Goal: Transaction & Acquisition: Purchase product/service

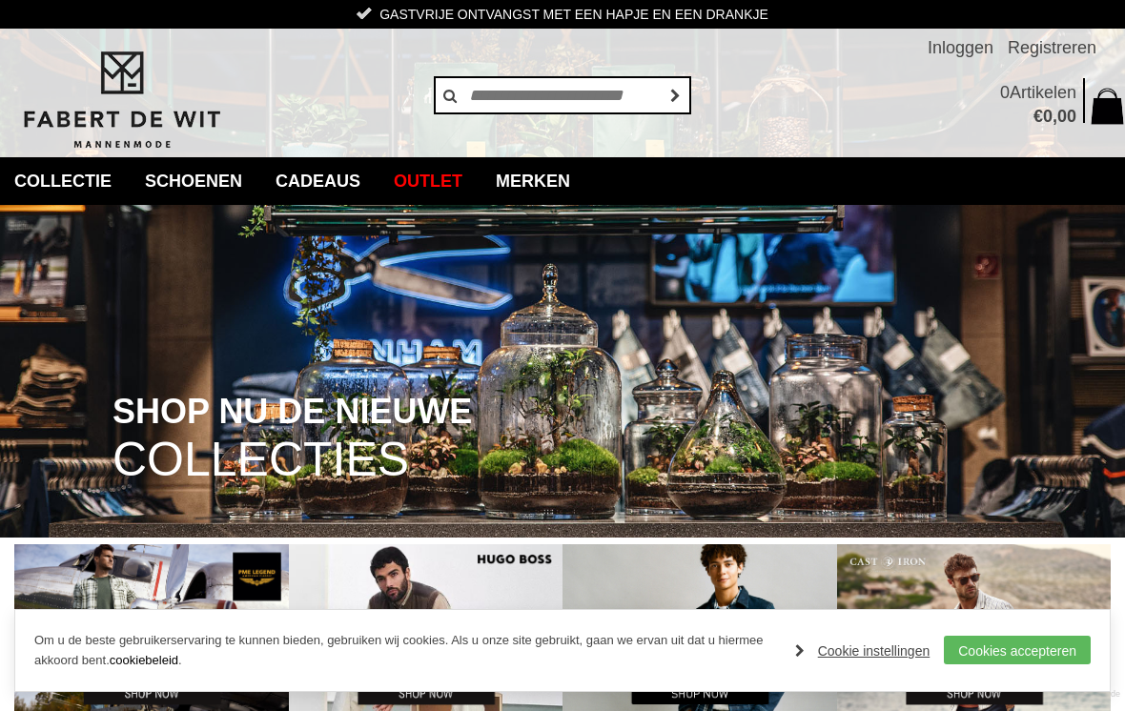
click at [1019, 646] on link "Cookies accepteren" at bounding box center [1016, 650] width 147 height 29
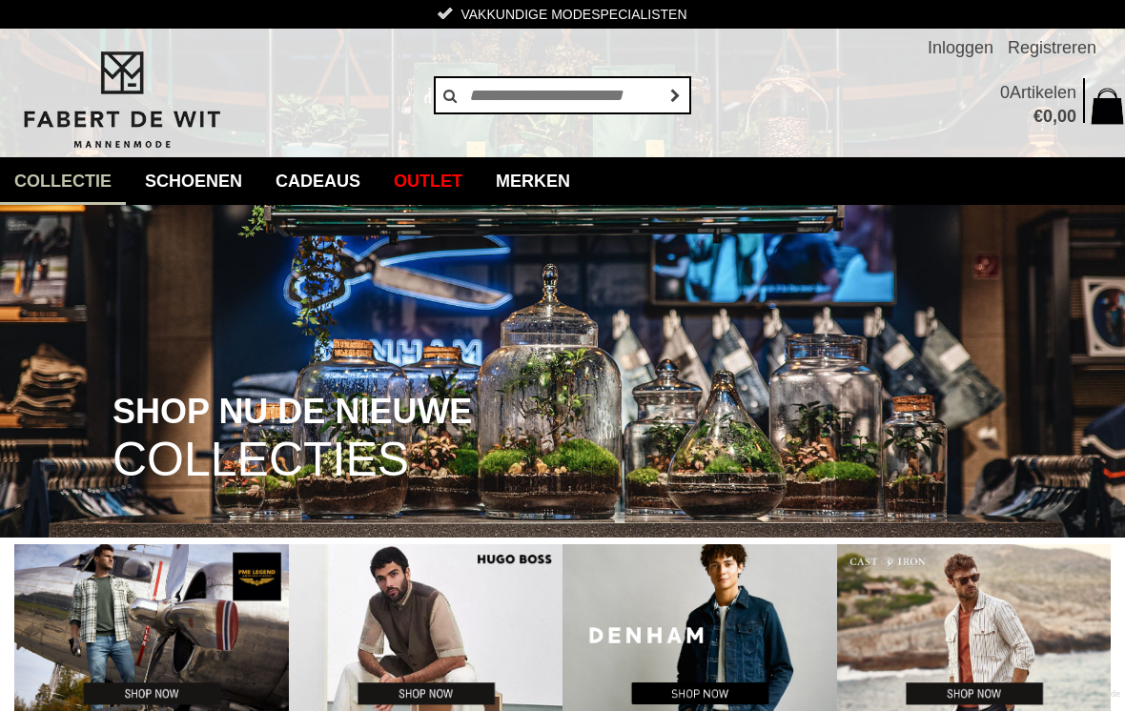
click at [0, 0] on link "Vesten en Gilets" at bounding box center [0, 0] width 0 height 0
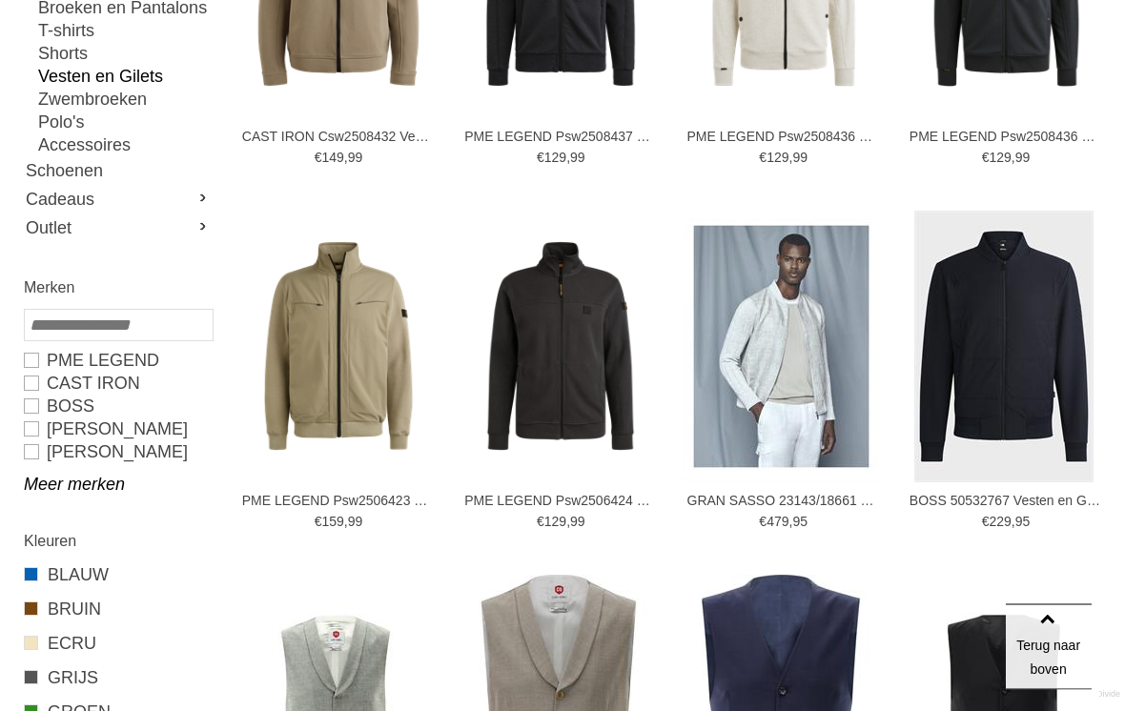
scroll to position [508, 0]
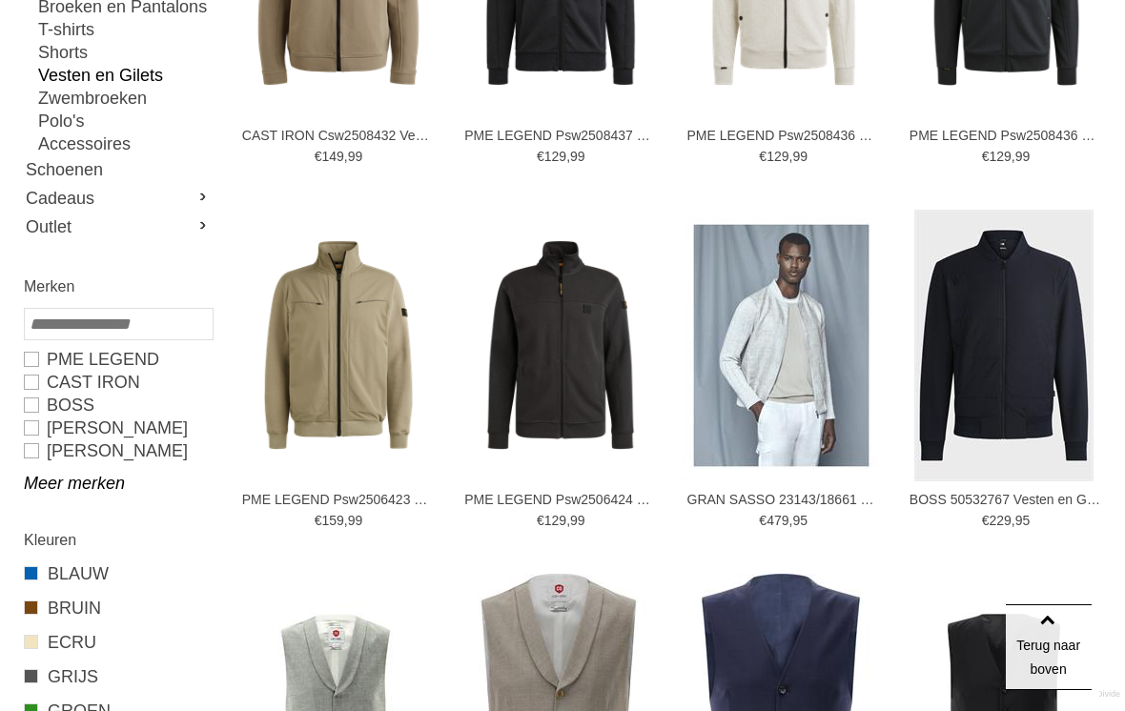
click at [27, 400] on link "BOSS" at bounding box center [118, 405] width 188 height 23
type input "***"
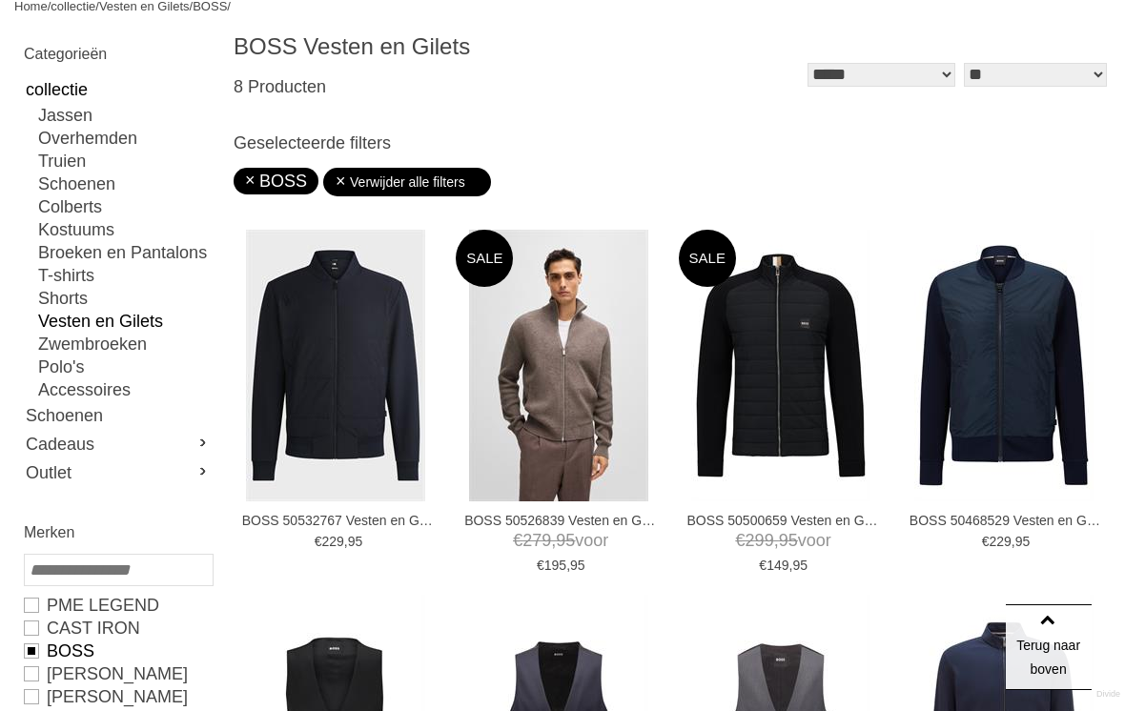
scroll to position [237, 0]
